Goal: Task Accomplishment & Management: Use online tool/utility

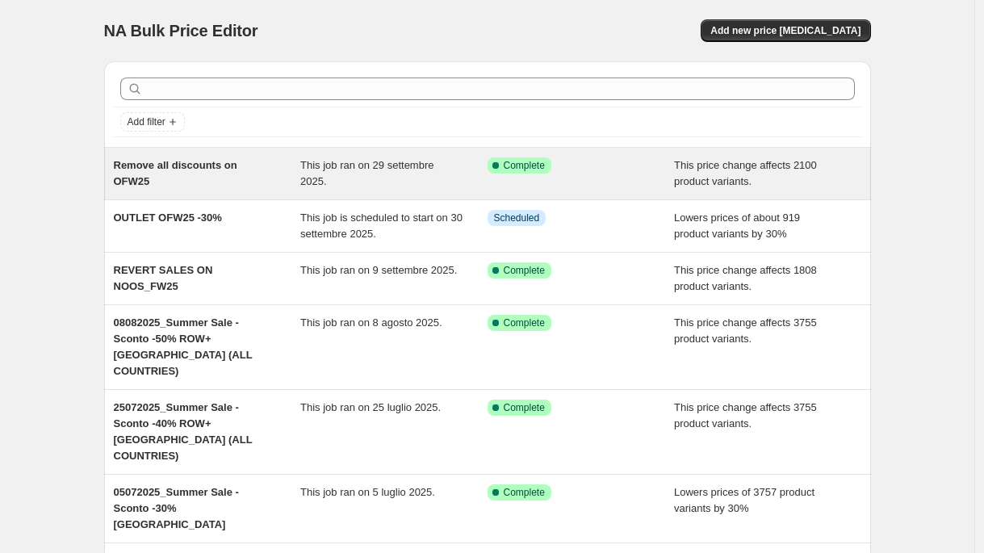
click at [196, 168] on span "Remove all discounts on OFW25" at bounding box center [176, 173] width 124 height 28
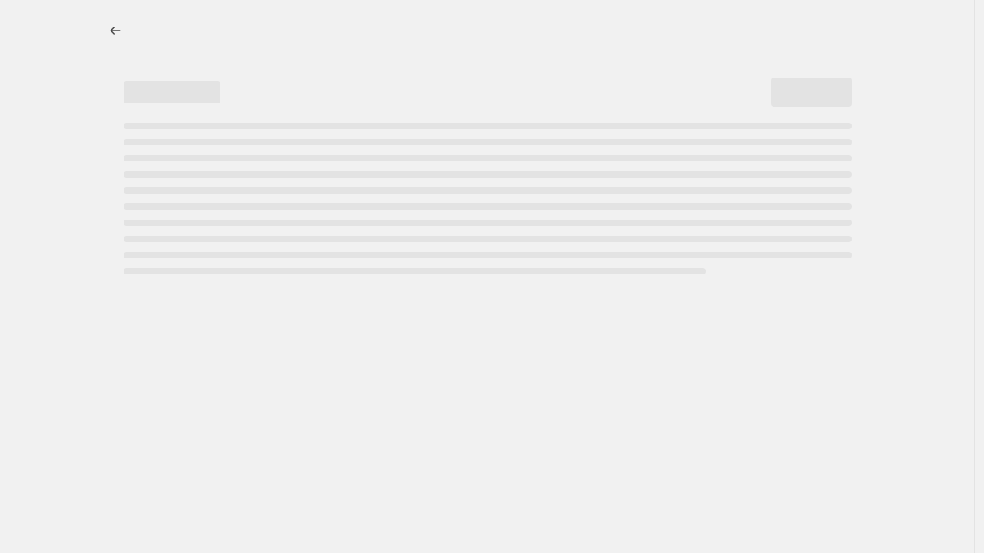
select select "ecap"
select select "remove"
select select "tag"
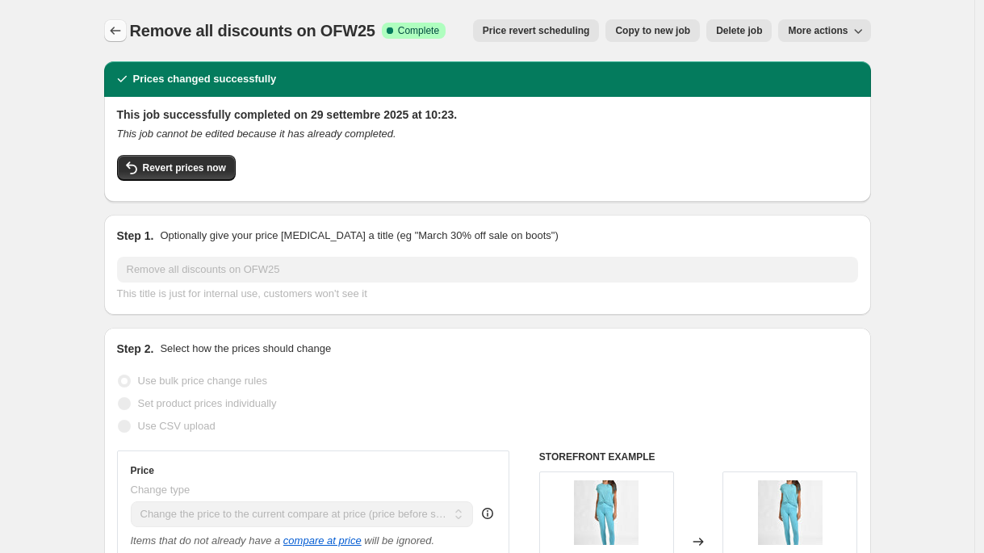
click at [118, 34] on icon "Price change jobs" at bounding box center [115, 31] width 10 height 8
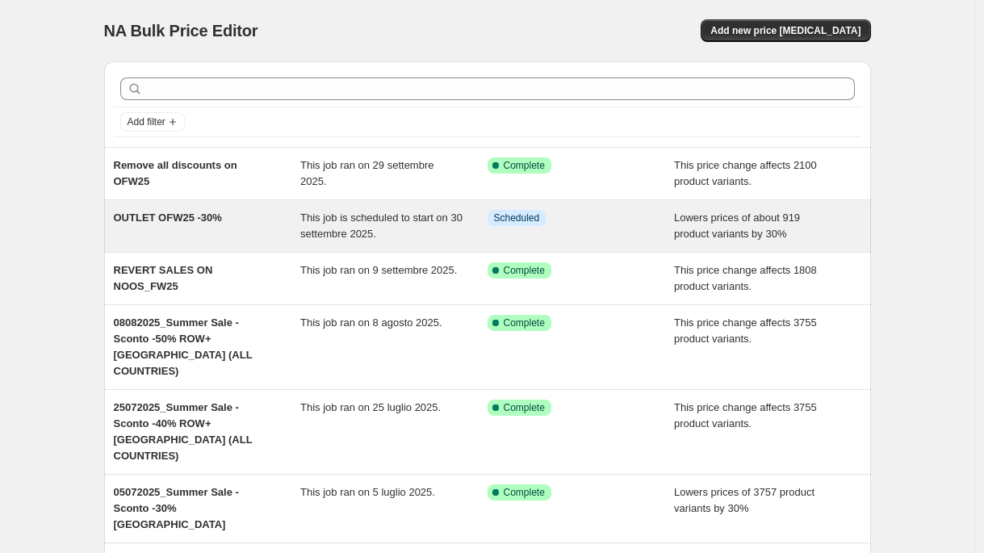
click at [203, 218] on span "OUTLET OFW25 -30%" at bounding box center [168, 217] width 108 height 12
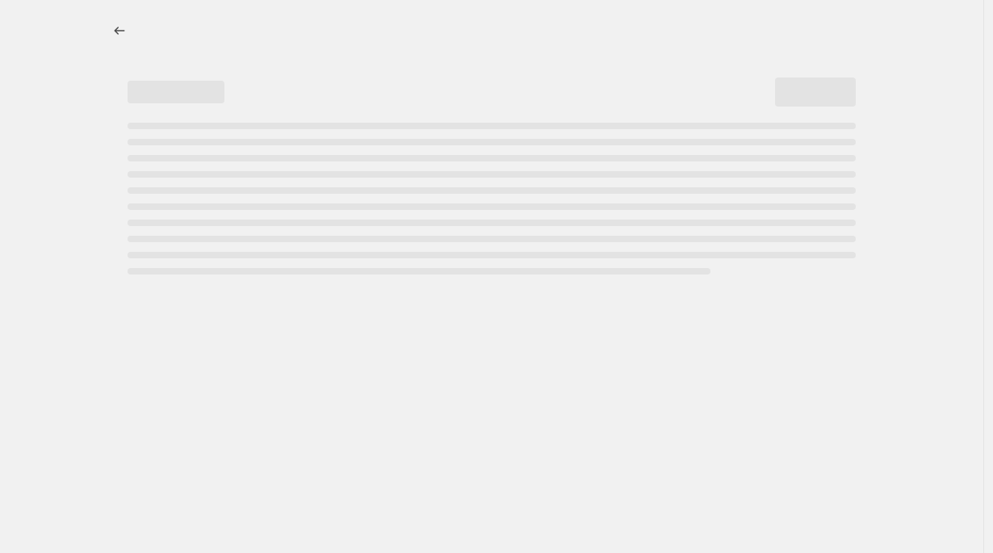
select select "percentage"
select select "tag"
select select "not_equal"
select select "tag"
select select "not_equal"
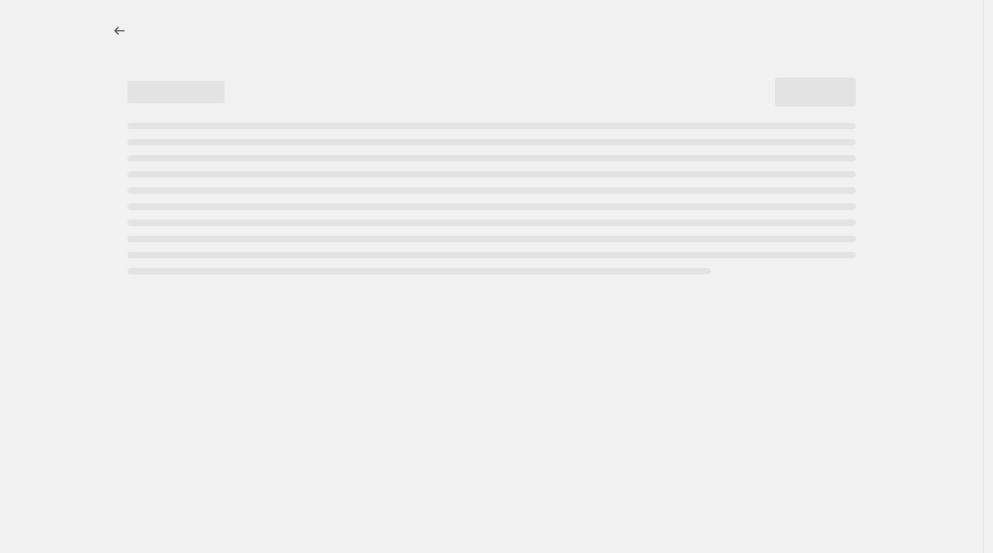
select select "tag"
select select "not_equal"
select select "inventory_quantity"
select select ">"
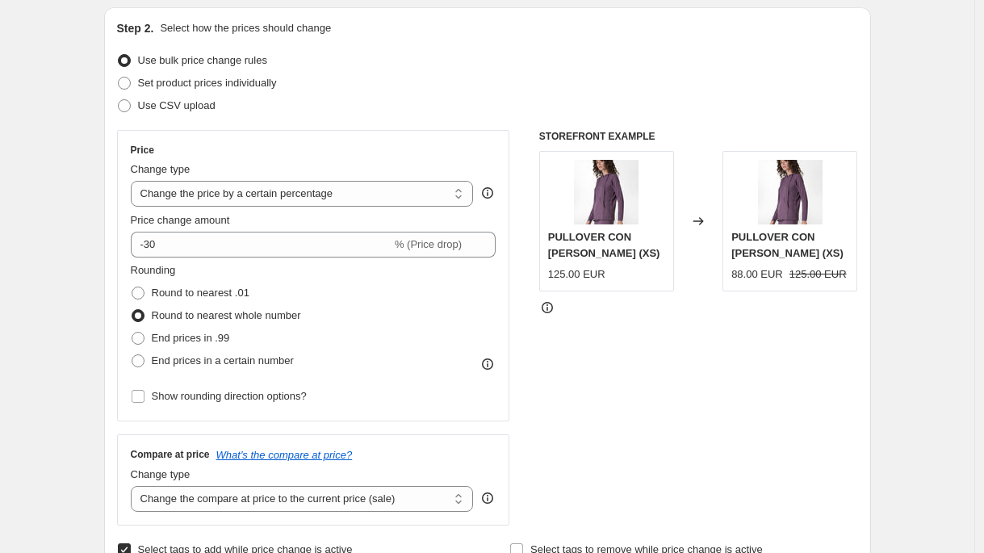
scroll to position [340, 0]
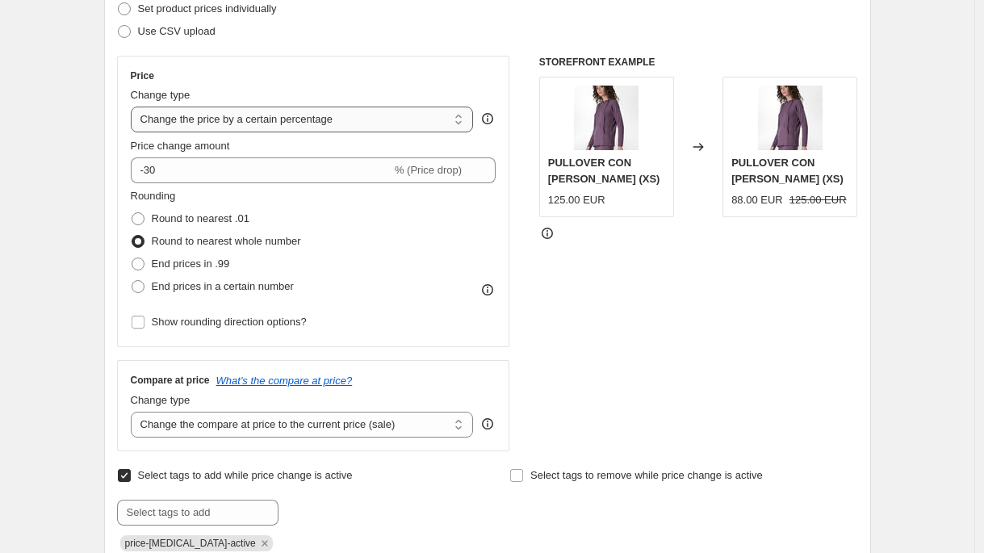
click at [378, 125] on select "Change the price to a certain amount Change the price by a certain amount Chang…" at bounding box center [302, 120] width 343 height 26
click at [491, 47] on div "Step 2. Select how the prices should change Use bulk price change rules Set pro…" at bounding box center [487, 261] width 741 height 631
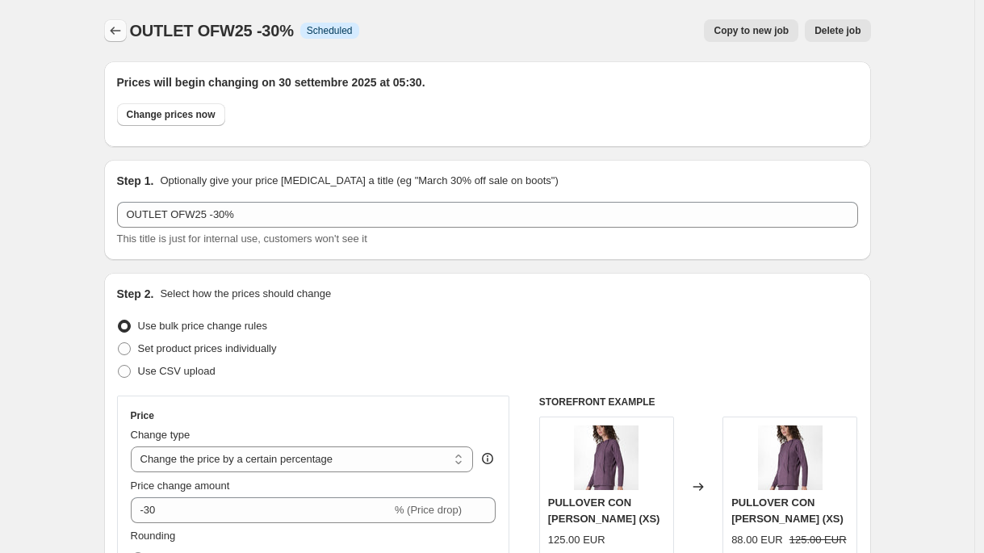
click at [117, 30] on icon "Price change jobs" at bounding box center [115, 31] width 16 height 16
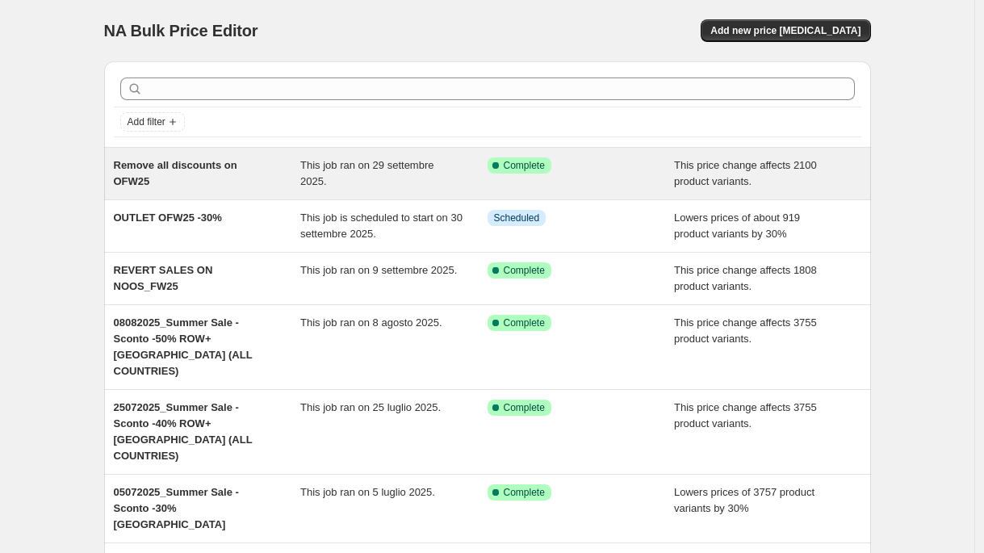
click at [184, 165] on span "Remove all discounts on OFW25" at bounding box center [176, 173] width 124 height 28
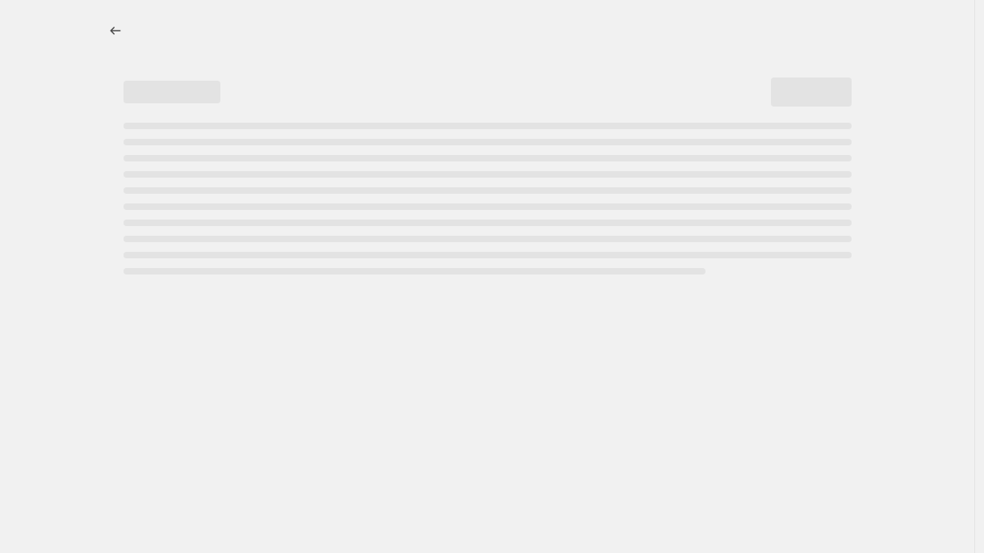
select select "ecap"
select select "remove"
select select "tag"
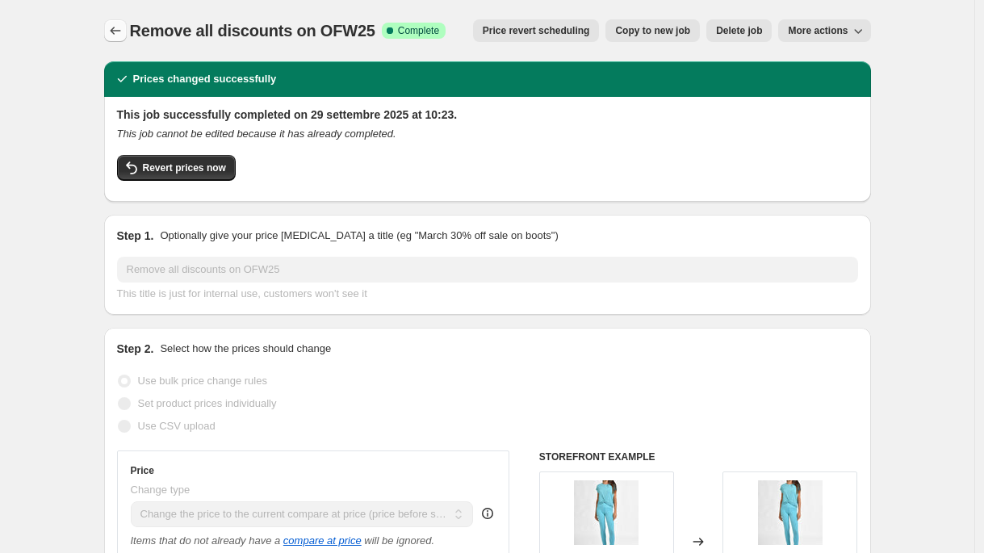
click at [115, 30] on icon "Price change jobs" at bounding box center [115, 31] width 16 height 16
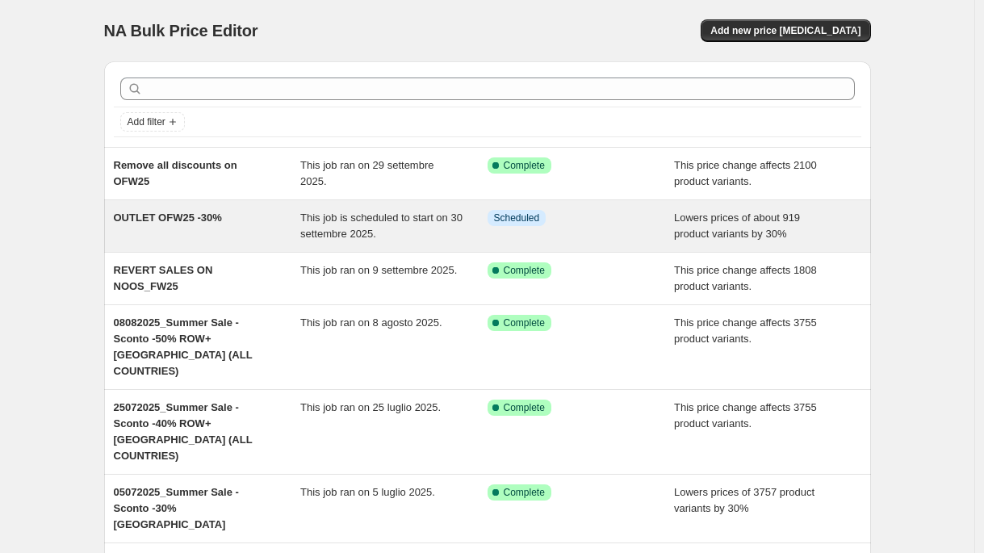
click at [240, 238] on div "OUTLET OFW25 -30%" at bounding box center [207, 226] width 187 height 32
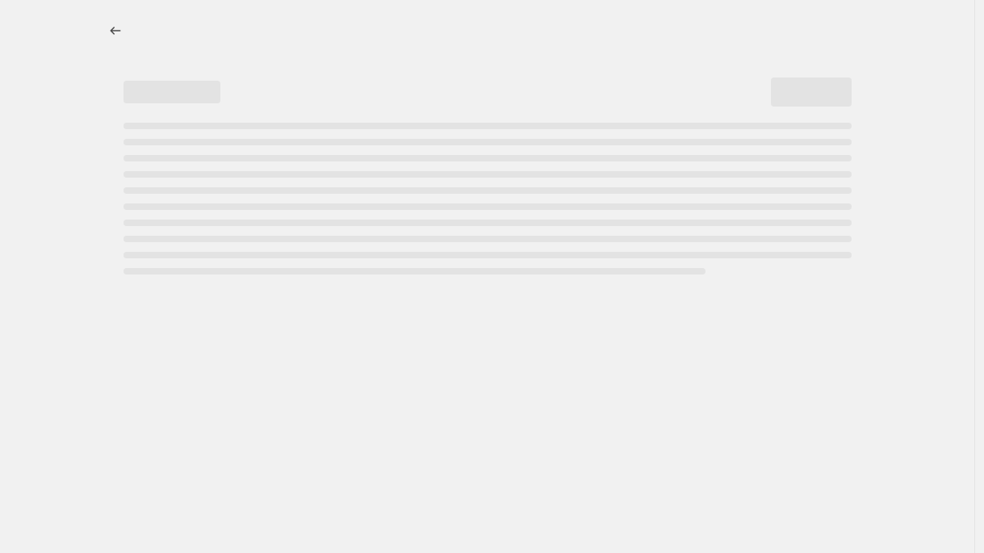
select select "percentage"
select select "tag"
select select "not_equal"
select select "tag"
select select "not_equal"
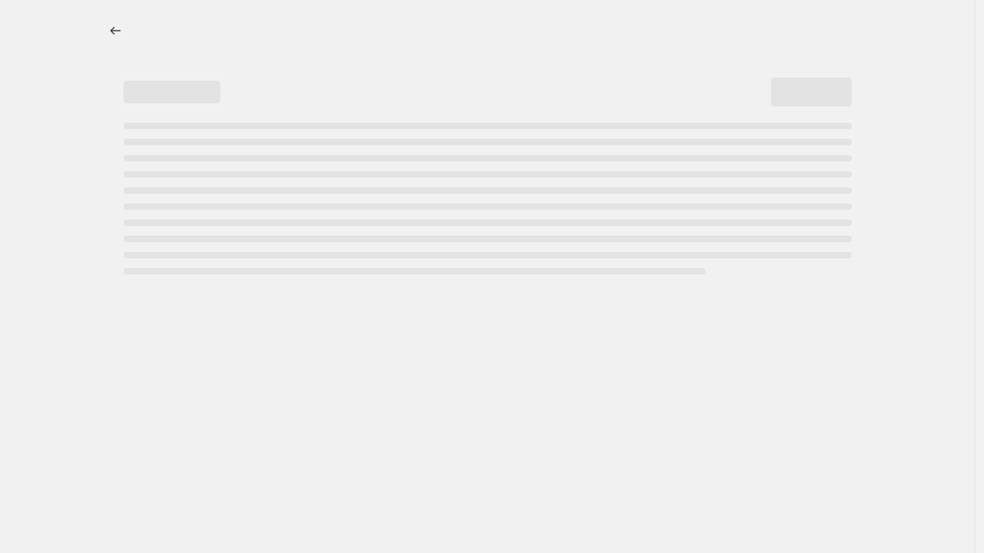
select select "tag"
select select "not_equal"
select select "inventory_quantity"
select select ">"
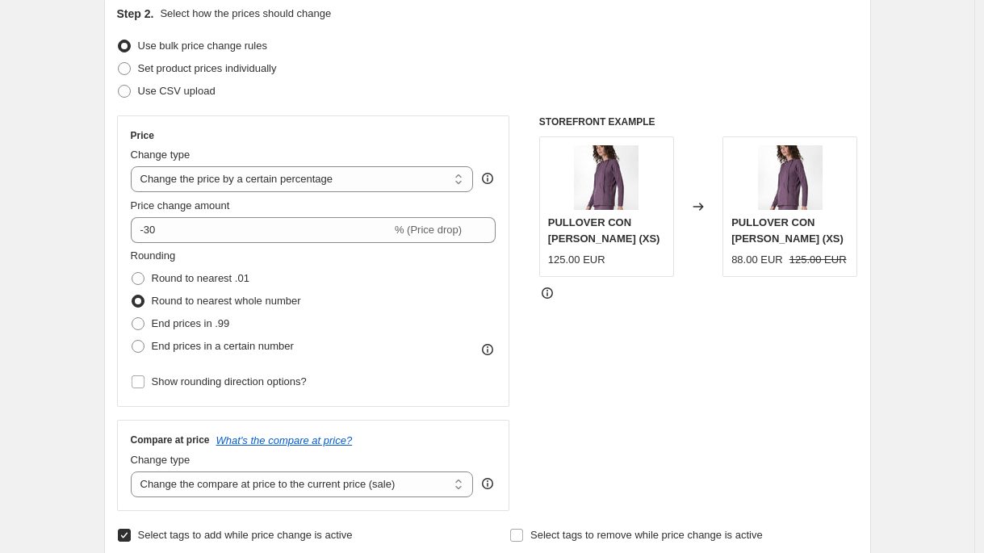
scroll to position [281, 0]
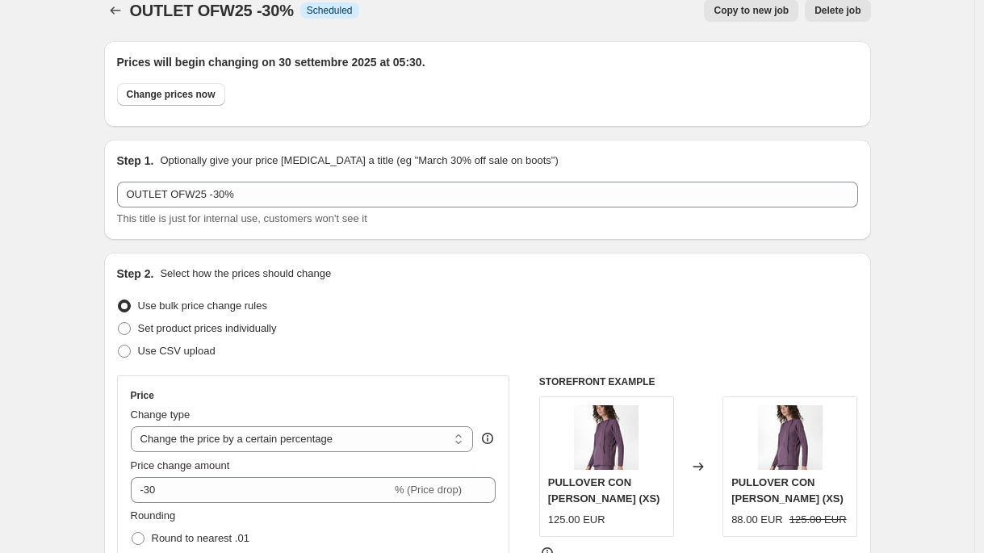
scroll to position [0, 0]
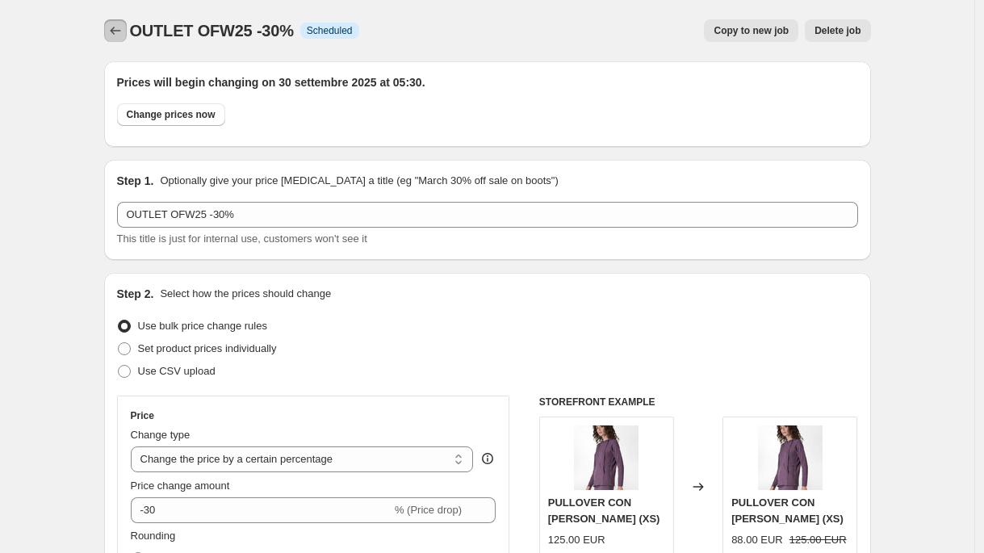
click at [111, 29] on icon "Price change jobs" at bounding box center [115, 31] width 16 height 16
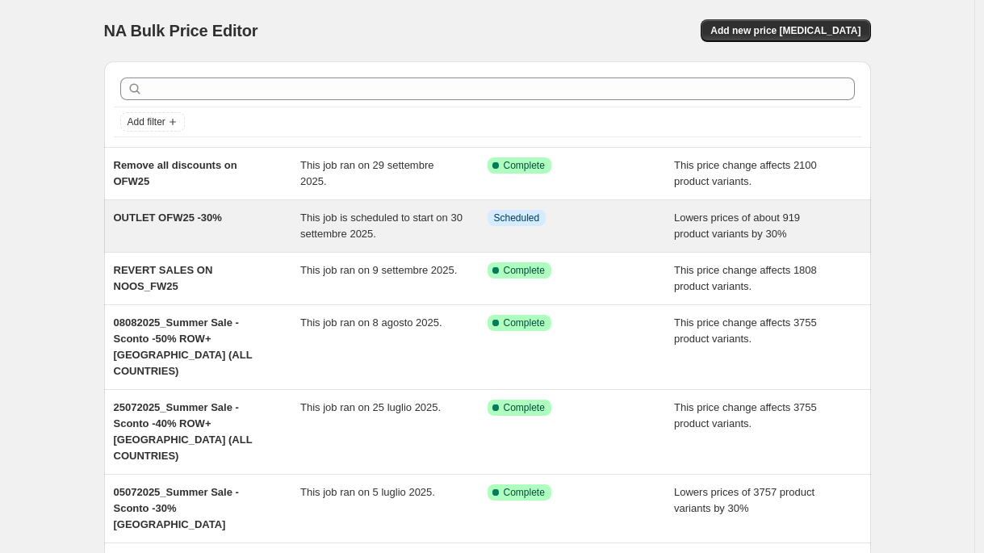
click at [178, 233] on div "OUTLET OFW25 -30%" at bounding box center [207, 226] width 187 height 32
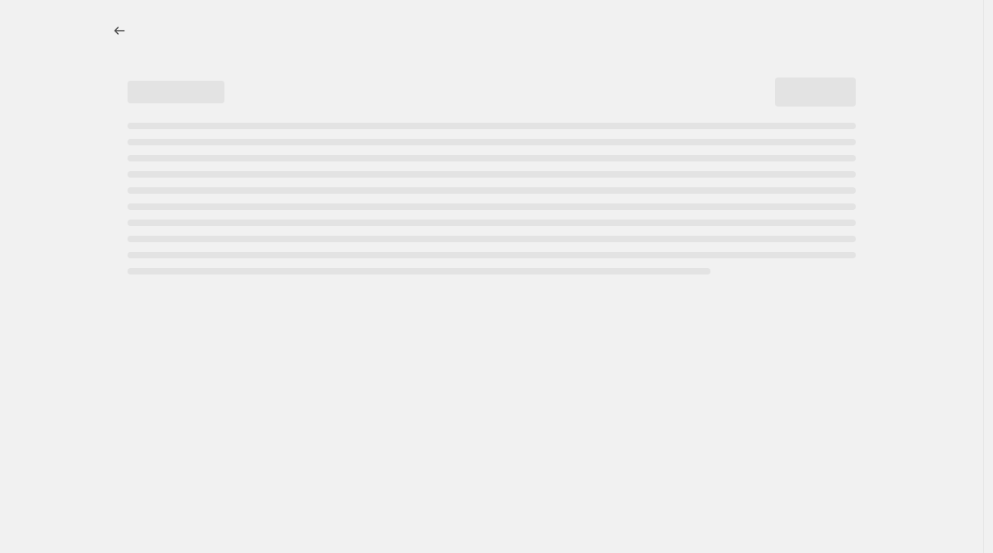
select select "percentage"
select select "tag"
select select "not_equal"
select select "tag"
select select "not_equal"
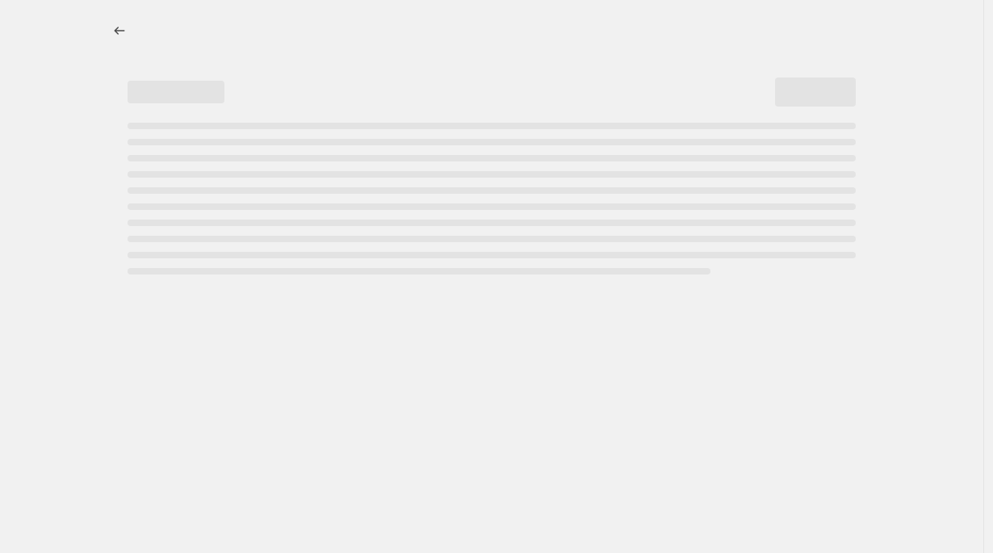
select select "tag"
select select "not_equal"
select select "inventory_quantity"
select select ">"
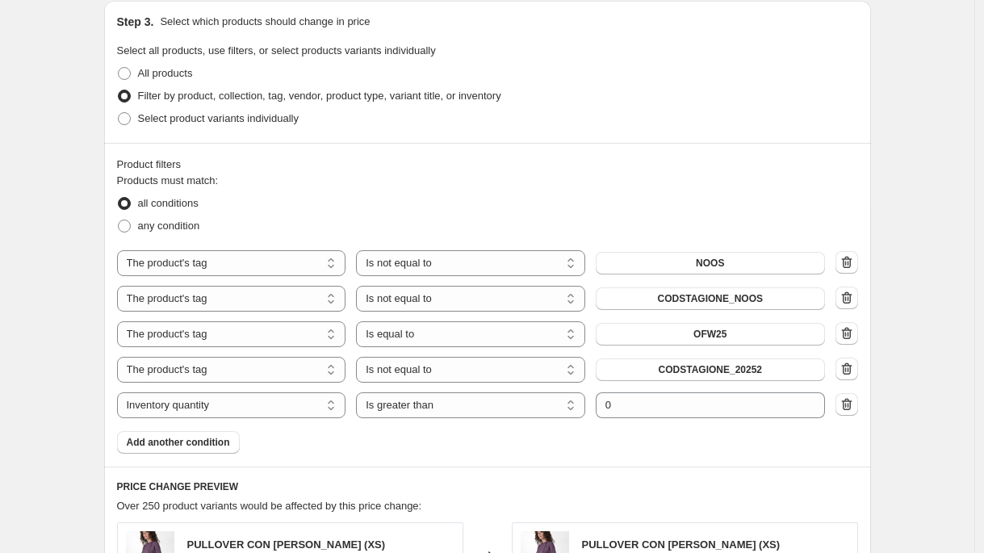
scroll to position [943, 0]
click at [855, 402] on icon "button" at bounding box center [847, 404] width 16 height 16
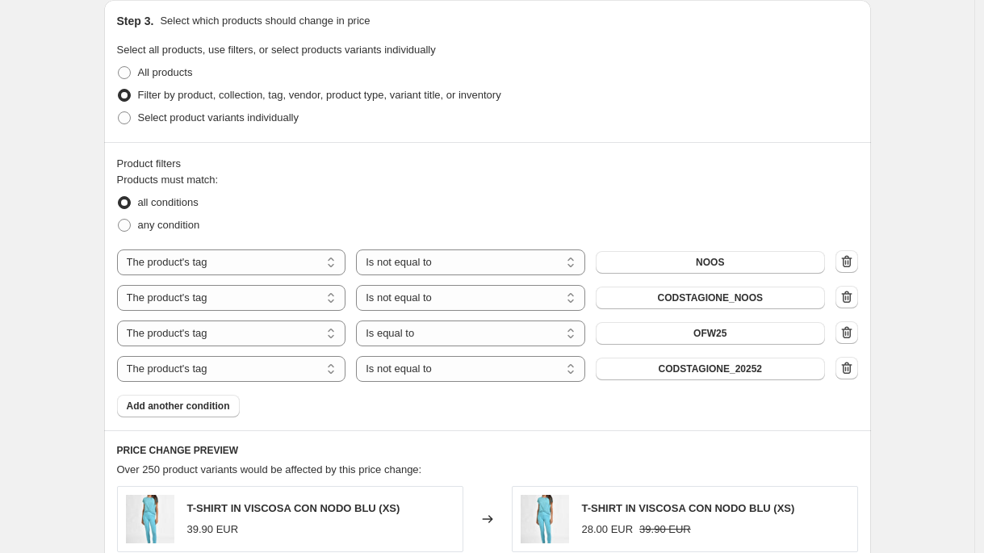
click at [945, 236] on div "OUTLET OFW25 -30%. This page is ready OUTLET OFW25 -30% Info Scheduled Copy to …" at bounding box center [487, 433] width 974 height 2752
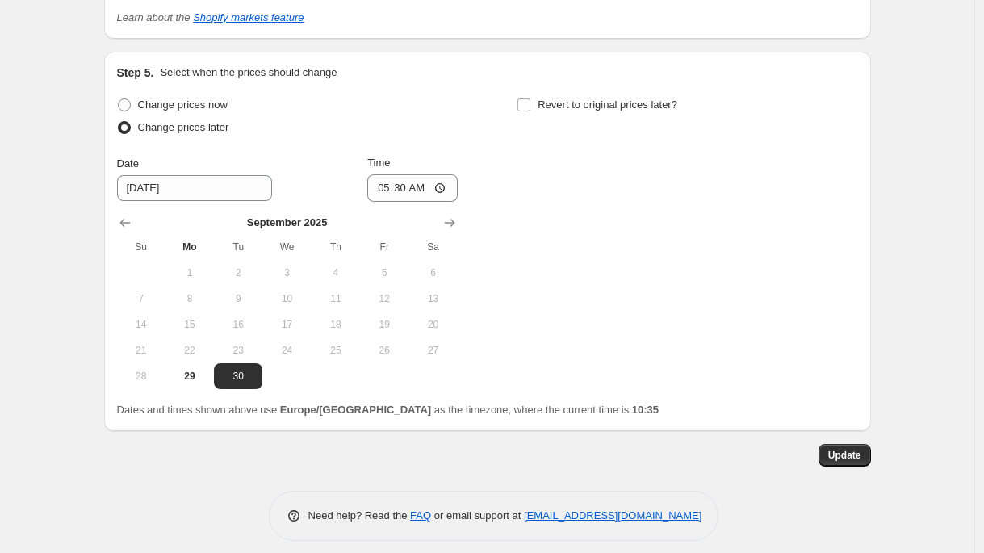
scroll to position [2193, 0]
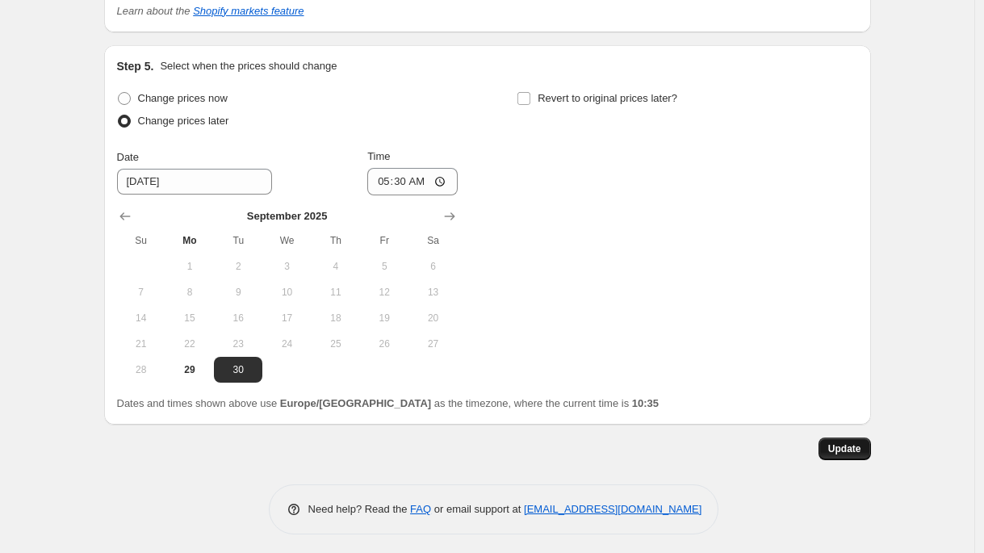
click at [861, 442] on span "Update" at bounding box center [844, 448] width 33 height 13
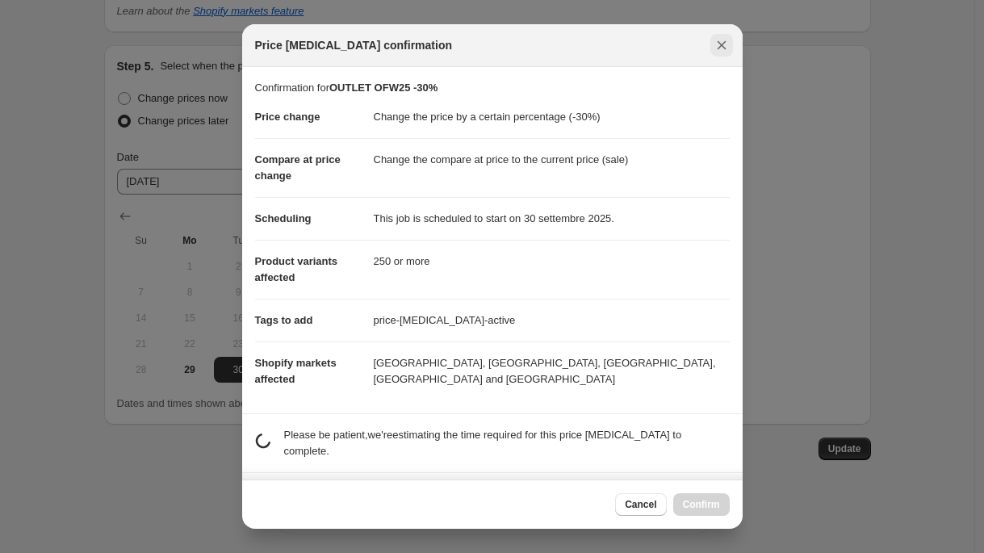
click at [718, 47] on icon "Close" at bounding box center [722, 45] width 16 height 16
select select "inventory_quantity"
select select ">"
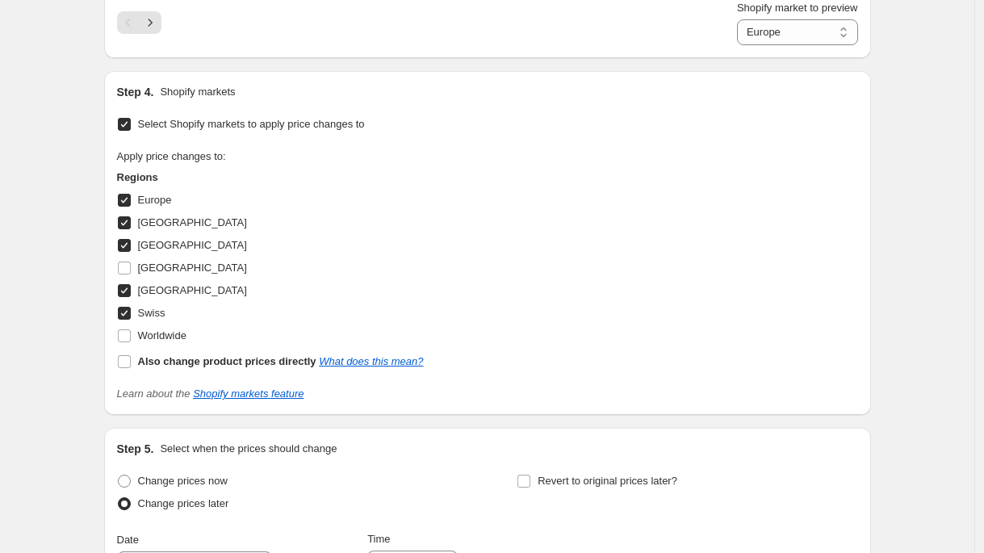
scroll to position [2229, 0]
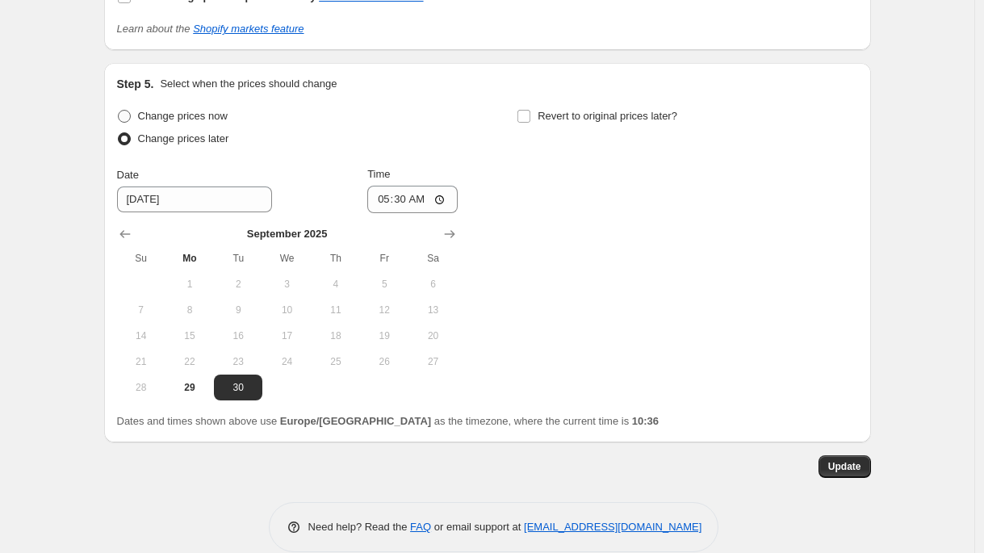
click at [148, 118] on span "Change prices now" at bounding box center [183, 116] width 90 height 12
click at [119, 111] on input "Change prices now" at bounding box center [118, 110] width 1 height 1
radio input "true"
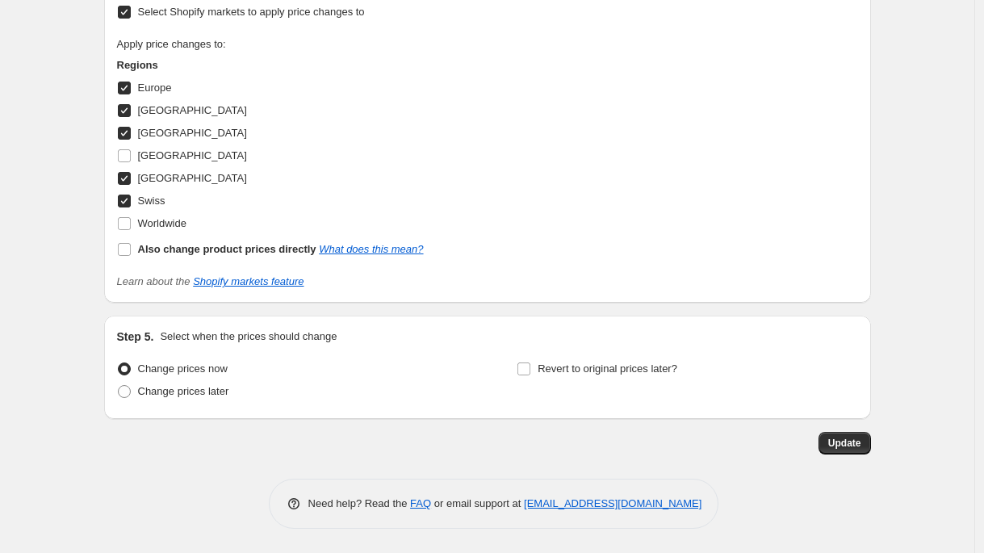
scroll to position [1953, 0]
click at [169, 157] on span "[GEOGRAPHIC_DATA]" at bounding box center [192, 155] width 109 height 12
click at [131, 157] on input "[GEOGRAPHIC_DATA]" at bounding box center [124, 155] width 13 height 13
checkbox input "true"
click at [169, 229] on span "Worldwide" at bounding box center [162, 224] width 48 height 16
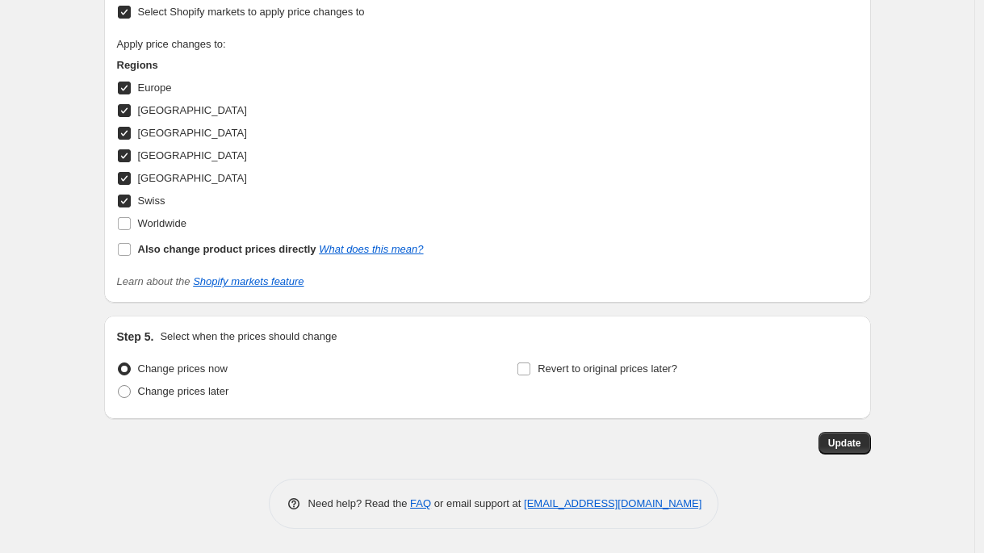
click at [131, 229] on input "Worldwide" at bounding box center [124, 223] width 13 height 13
checkbox input "true"
click at [167, 247] on b "Also change product prices directly" at bounding box center [227, 249] width 178 height 12
click at [131, 247] on input "Also change product prices directly What does this mean?" at bounding box center [124, 249] width 13 height 13
checkbox input "true"
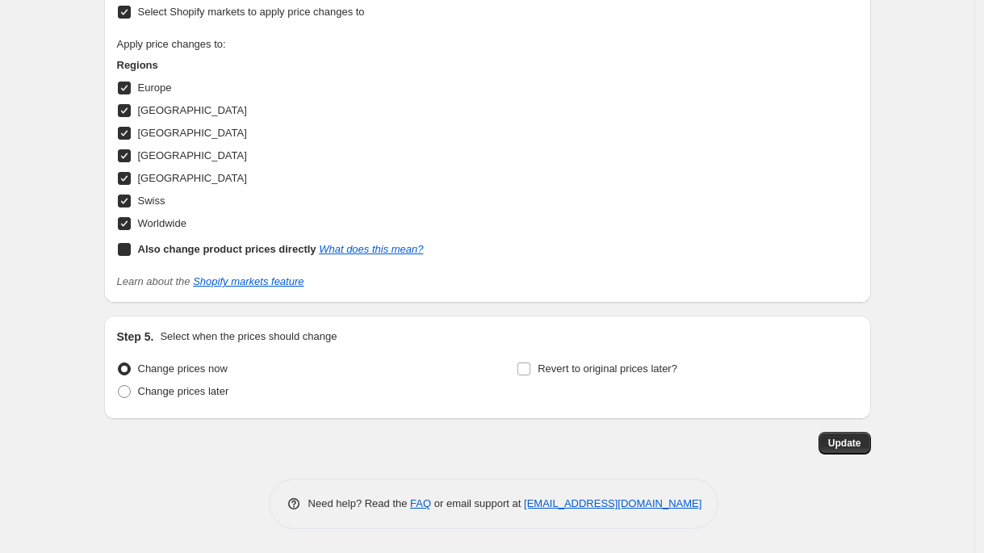
select select "direct"
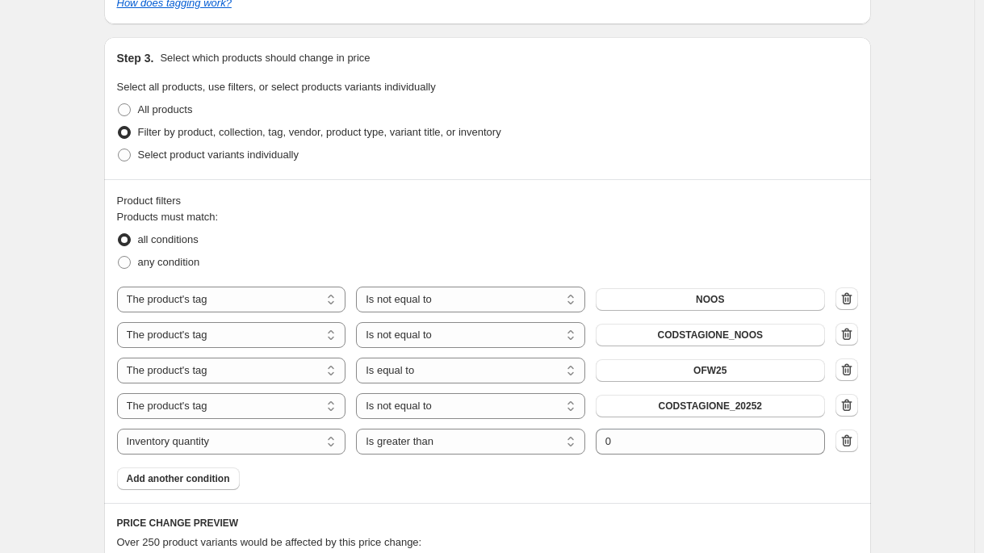
scroll to position [899, 0]
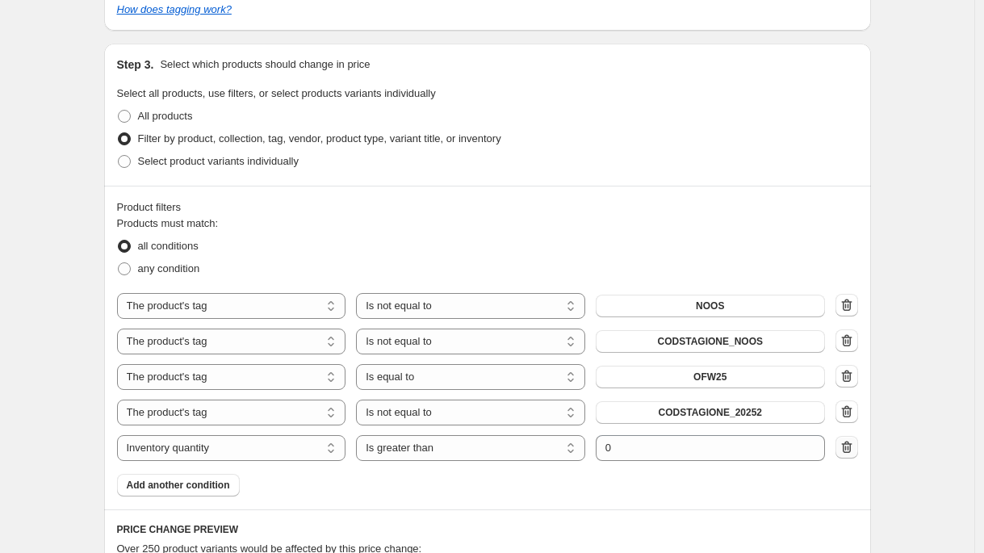
click at [846, 450] on icon "button" at bounding box center [845, 448] width 2 height 5
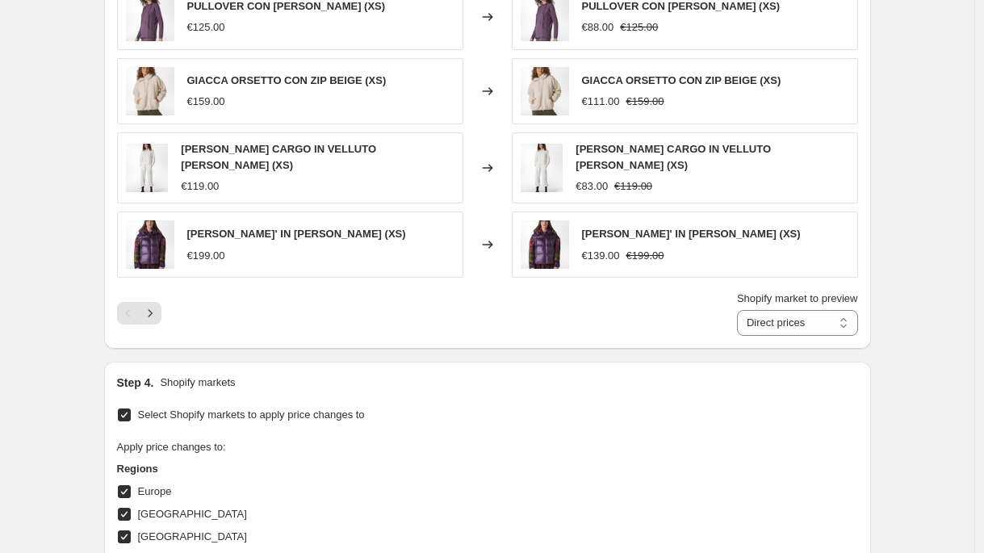
scroll to position [1917, 0]
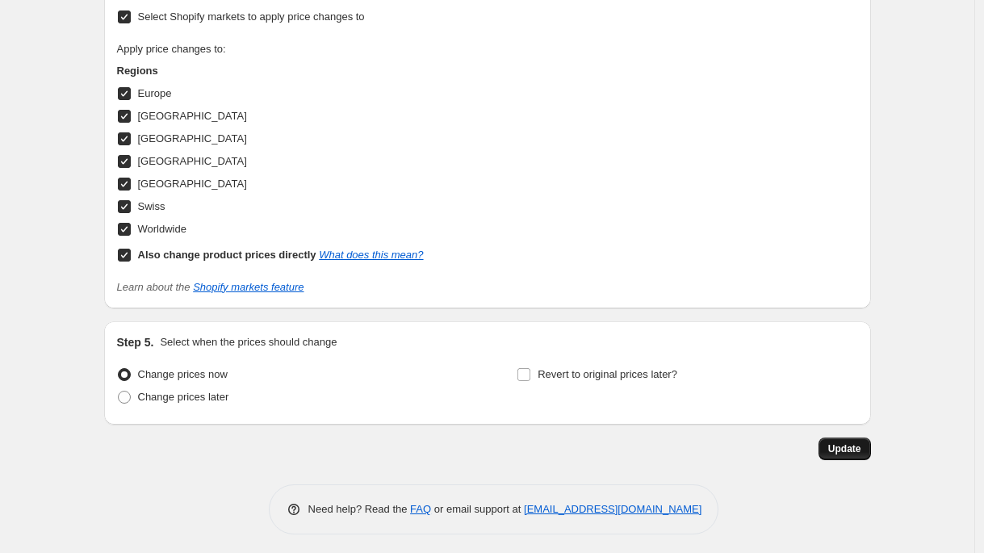
click at [854, 442] on span "Update" at bounding box center [844, 448] width 33 height 13
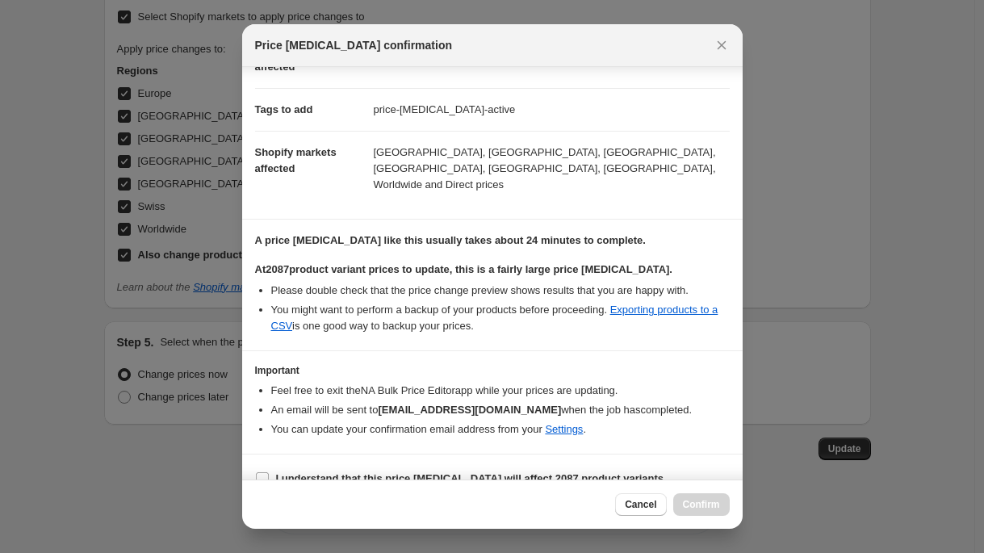
scroll to position [218, 0]
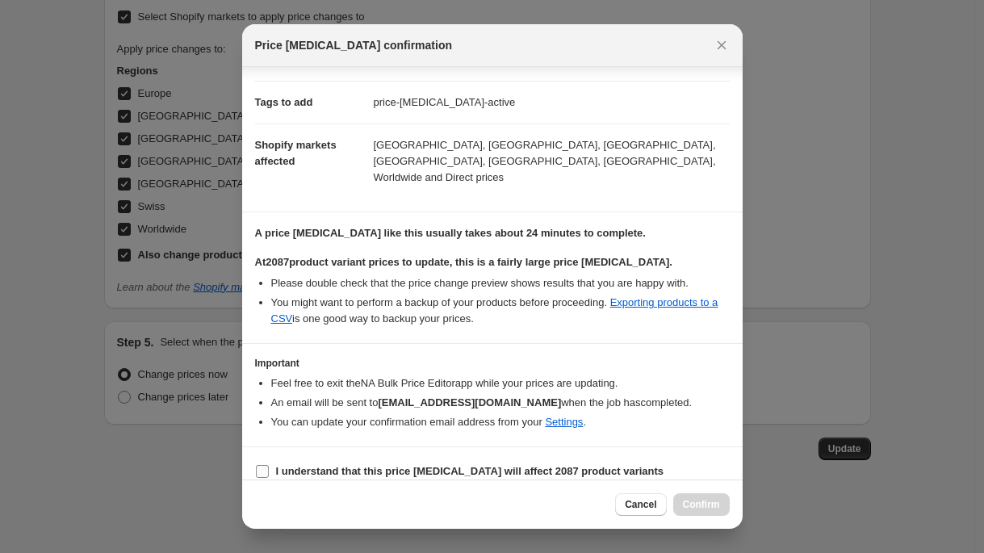
click at [422, 463] on span "I understand that this price [MEDICAL_DATA] will affect 2087 product variants" at bounding box center [470, 471] width 388 height 16
click at [269, 465] on input "I understand that this price [MEDICAL_DATA] will affect 2087 product variants" at bounding box center [262, 471] width 13 height 13
checkbox input "true"
click at [693, 506] on span "Confirm" at bounding box center [701, 504] width 37 height 13
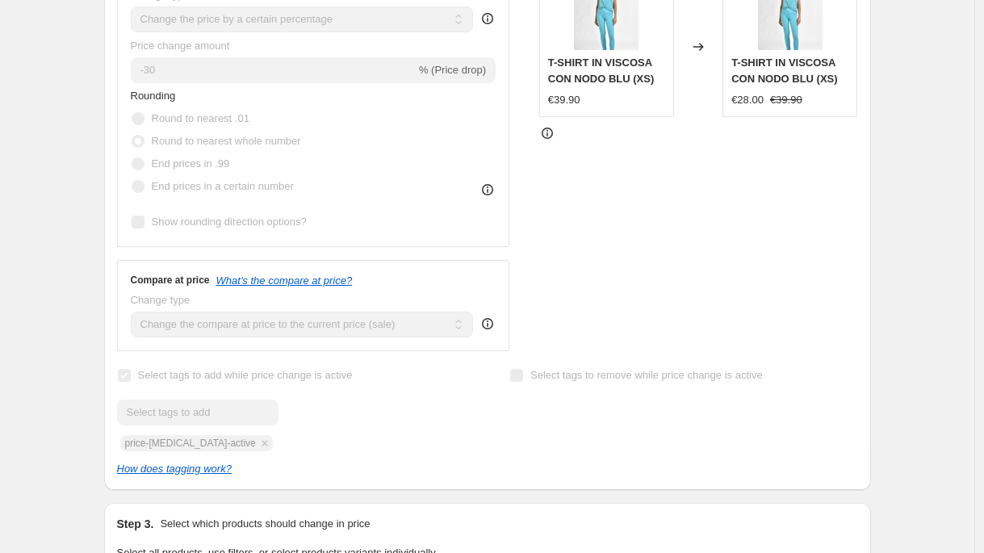
scroll to position [0, 0]
